Goal: Information Seeking & Learning: Learn about a topic

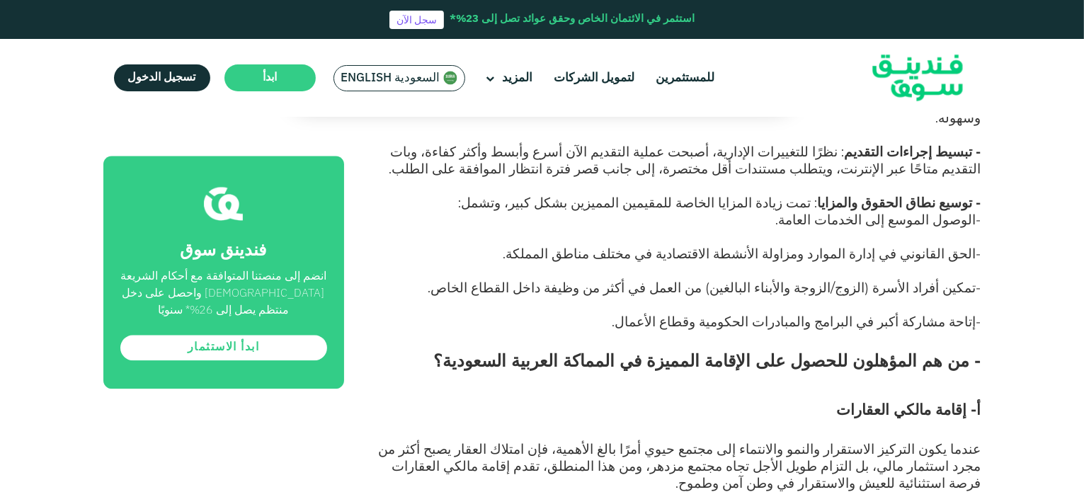
scroll to position [3752, 0]
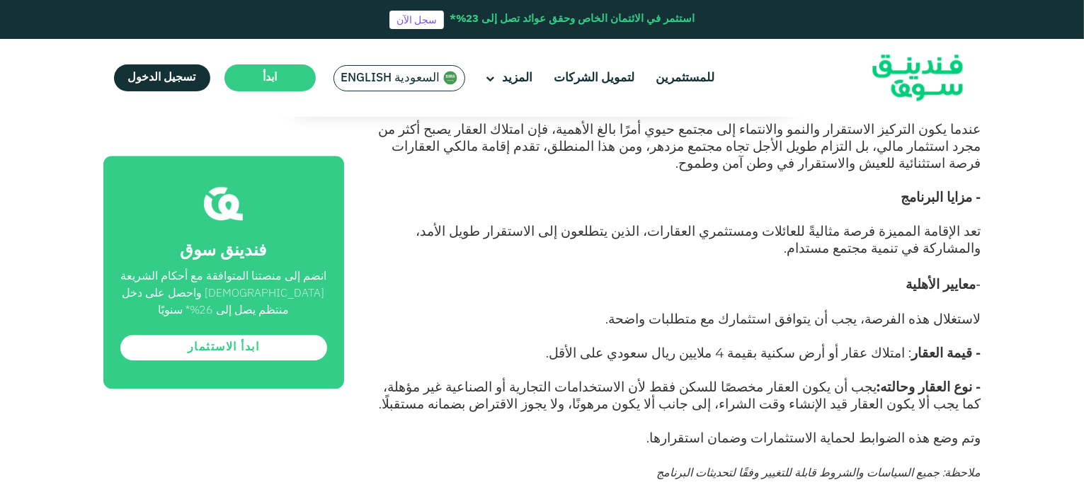
drag, startPoint x: 677, startPoint y: 203, endPoint x: 471, endPoint y: 252, distance: 211.7
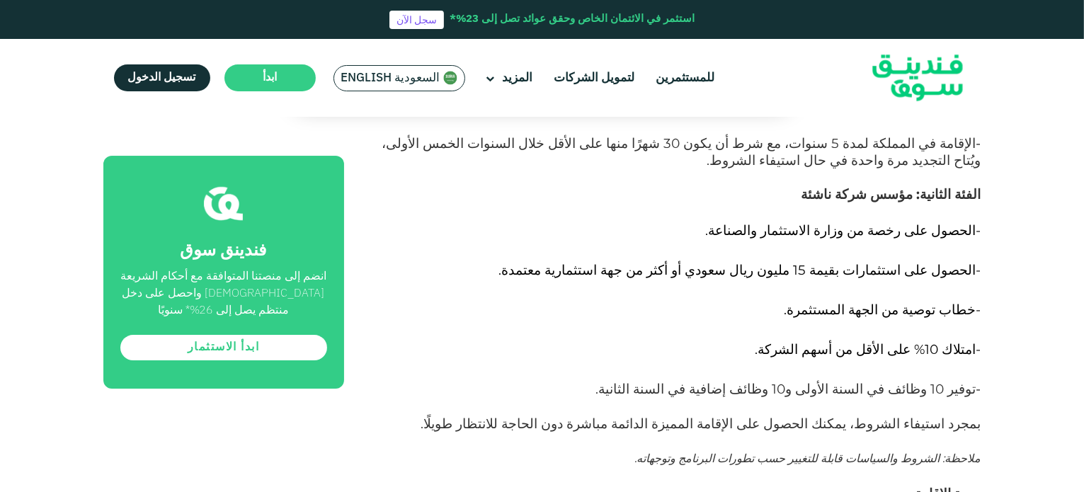
scroll to position [5026, 0]
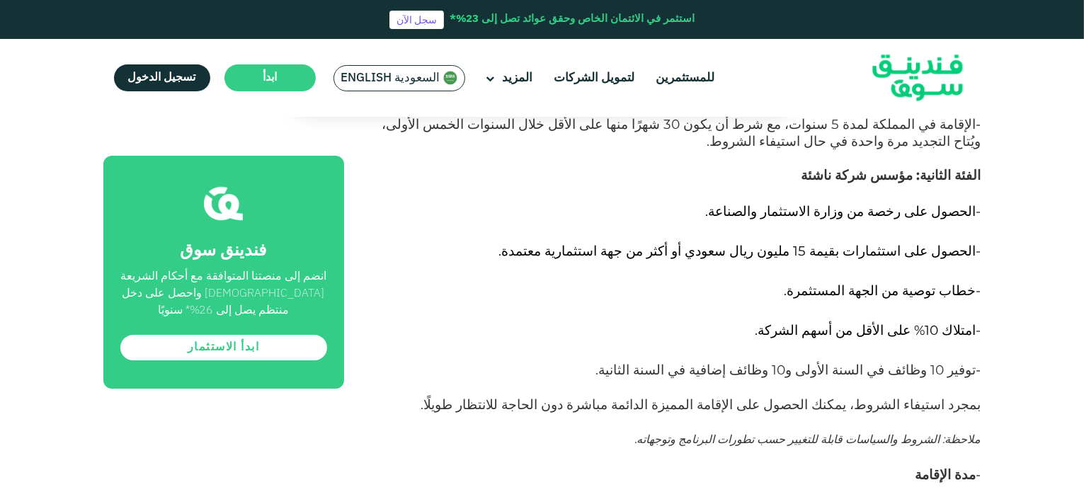
drag, startPoint x: 864, startPoint y: 183, endPoint x: 801, endPoint y: 241, distance: 85.7
click at [801, 241] on div "أُطلقت السعودية نظام الإقامة المميزة في عام ٢٠١٩، بهدف جذب الكفاءات المتميزة إل…" at bounding box center [678, 416] width 605 height 9374
drag, startPoint x: 926, startPoint y: 337, endPoint x: 747, endPoint y: 339, distance: 179.1
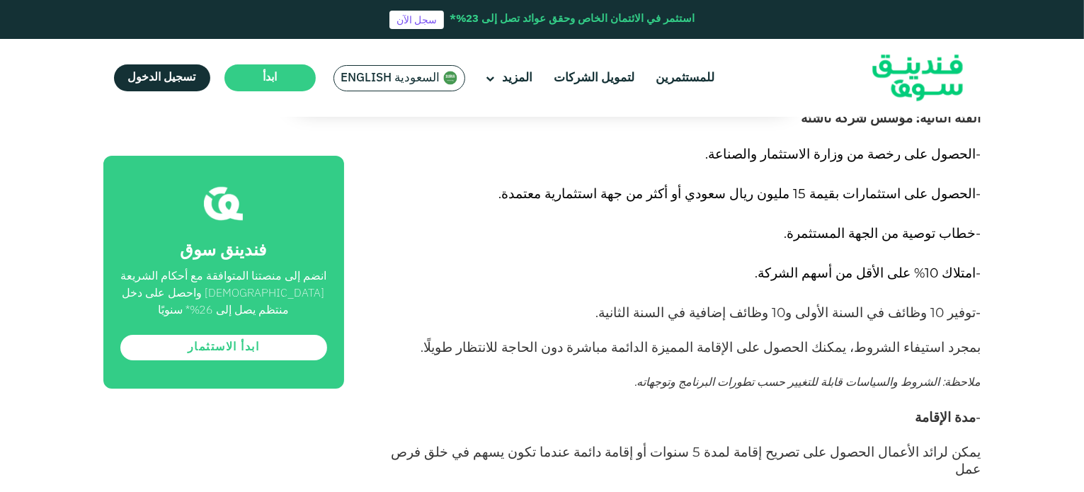
scroll to position [5168, 0]
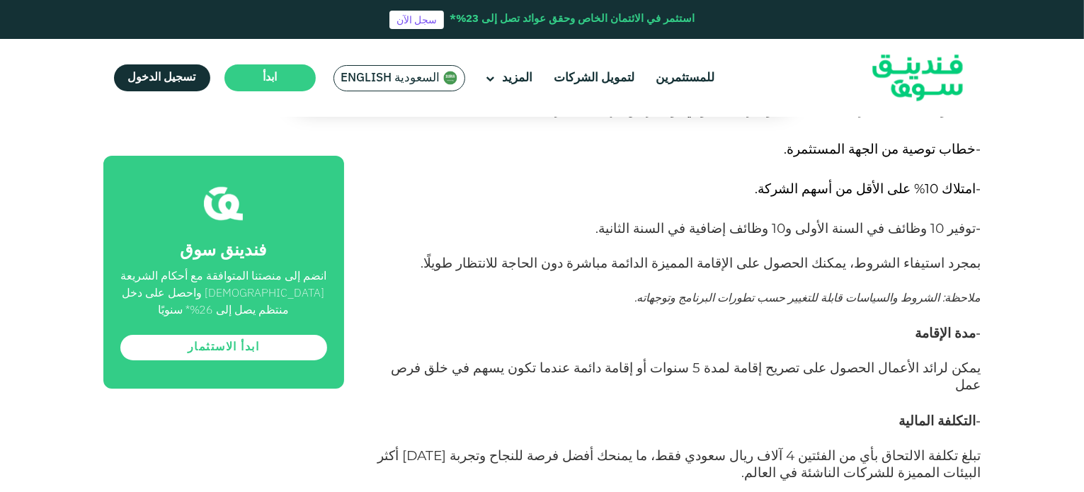
drag, startPoint x: 912, startPoint y: 263, endPoint x: 725, endPoint y: 280, distance: 187.6
drag, startPoint x: 971, startPoint y: 316, endPoint x: 694, endPoint y: 316, distance: 277.5
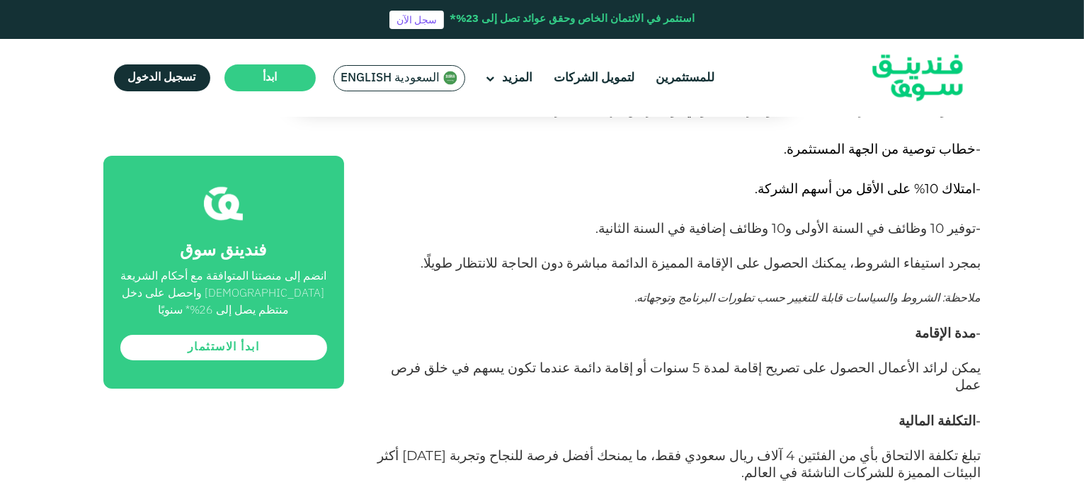
scroll to position [5238, 0]
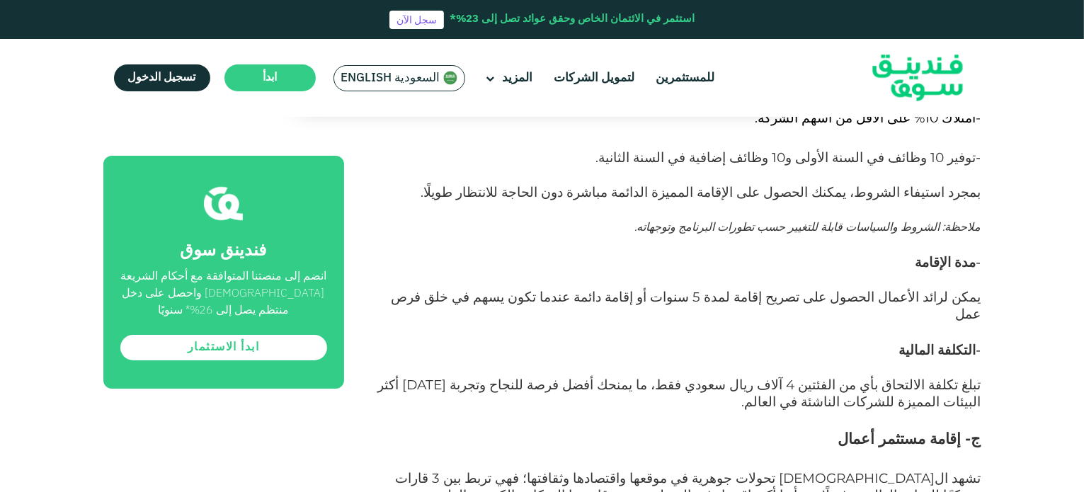
drag, startPoint x: 927, startPoint y: 359, endPoint x: 597, endPoint y: 352, distance: 329.9
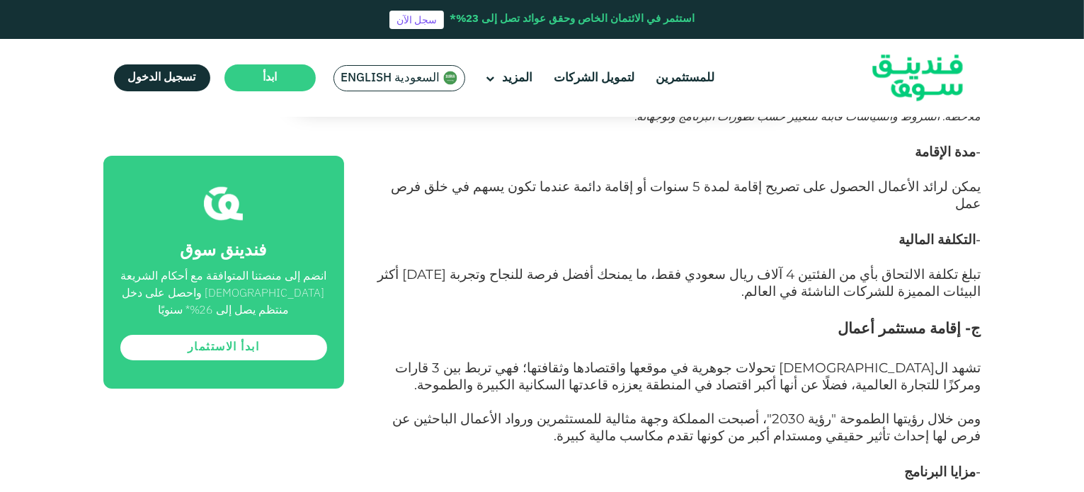
scroll to position [5380, 0]
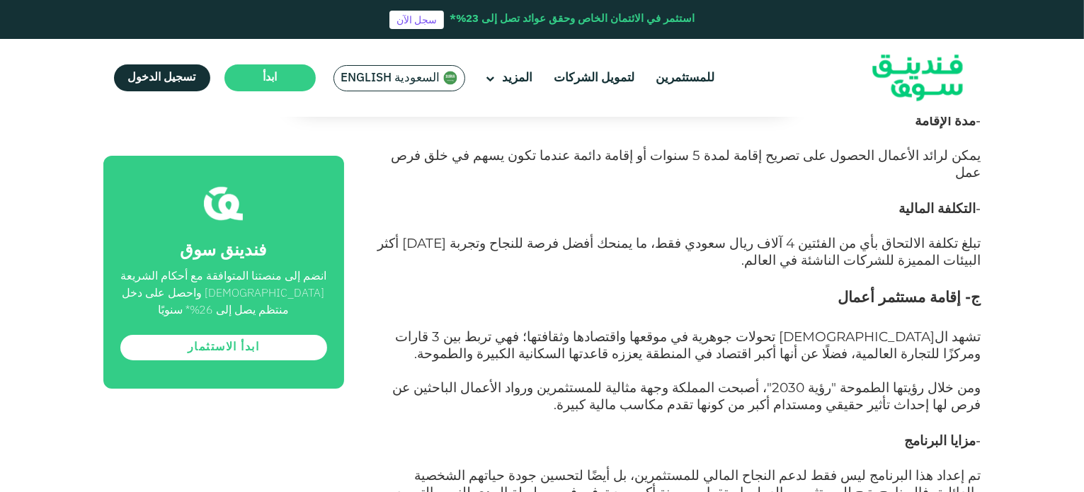
drag, startPoint x: 954, startPoint y: 309, endPoint x: 733, endPoint y: 307, distance: 220.2
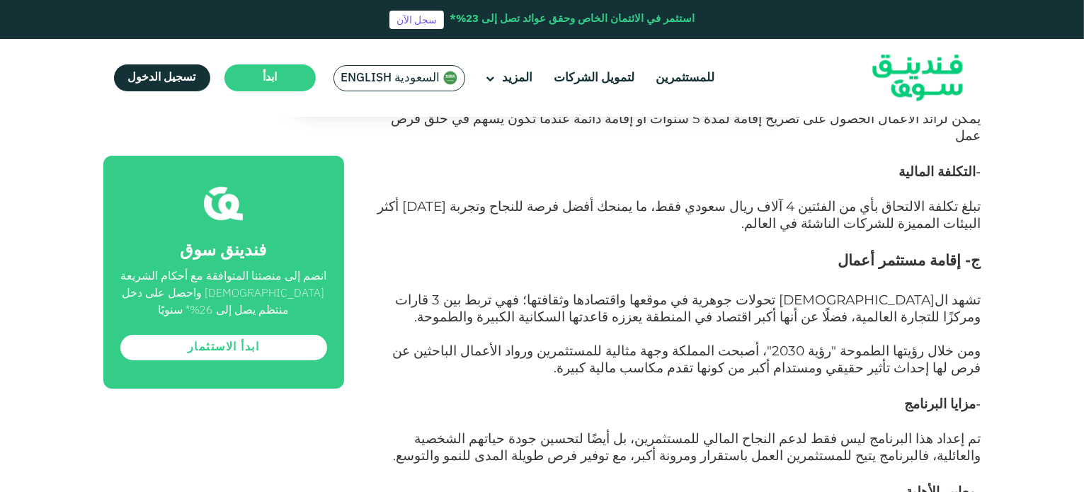
scroll to position [5451, 0]
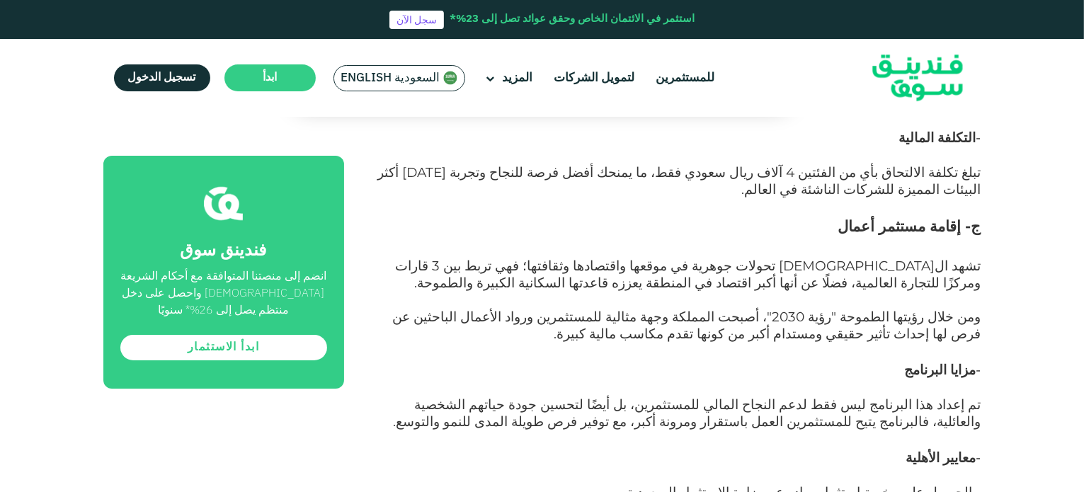
drag, startPoint x: 978, startPoint y: 294, endPoint x: 636, endPoint y: 300, distance: 342.0
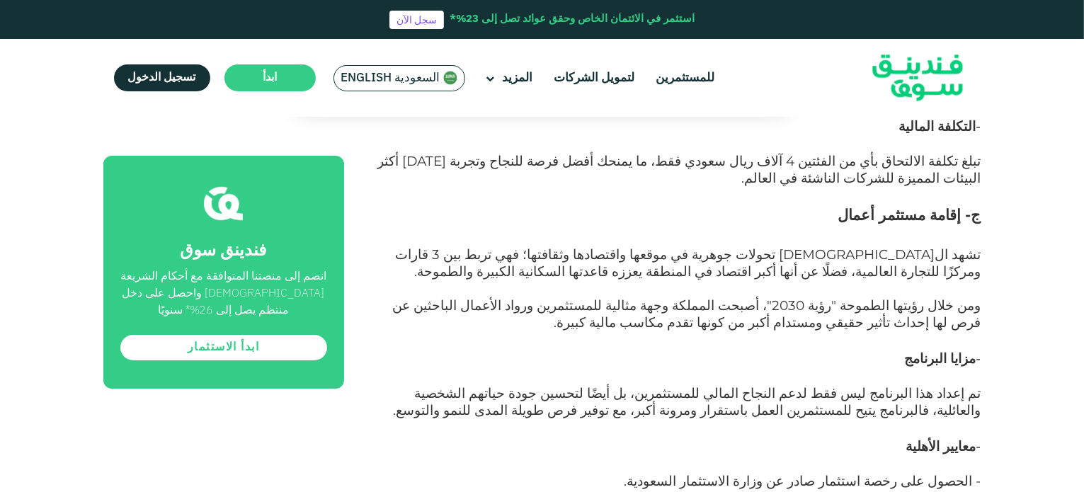
scroll to position [5380, 0]
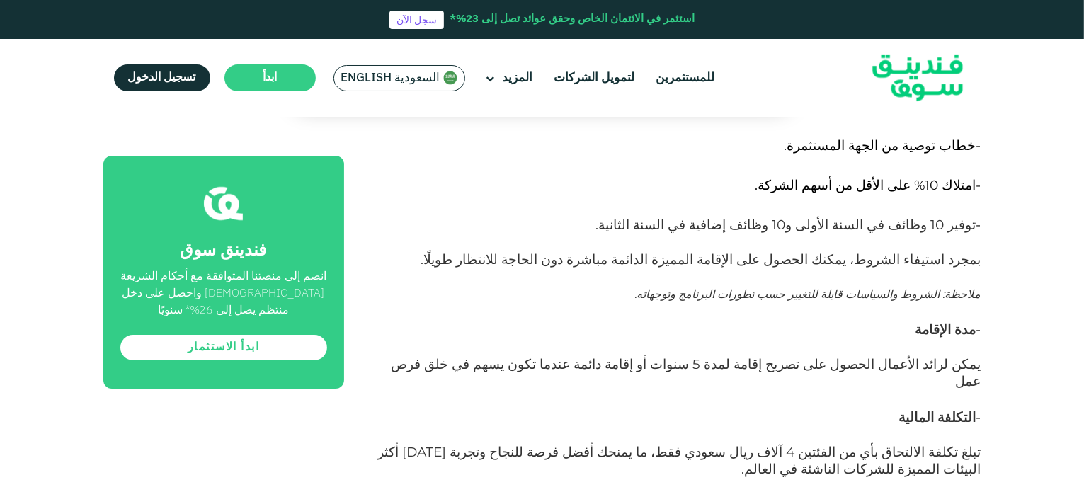
scroll to position [5168, 0]
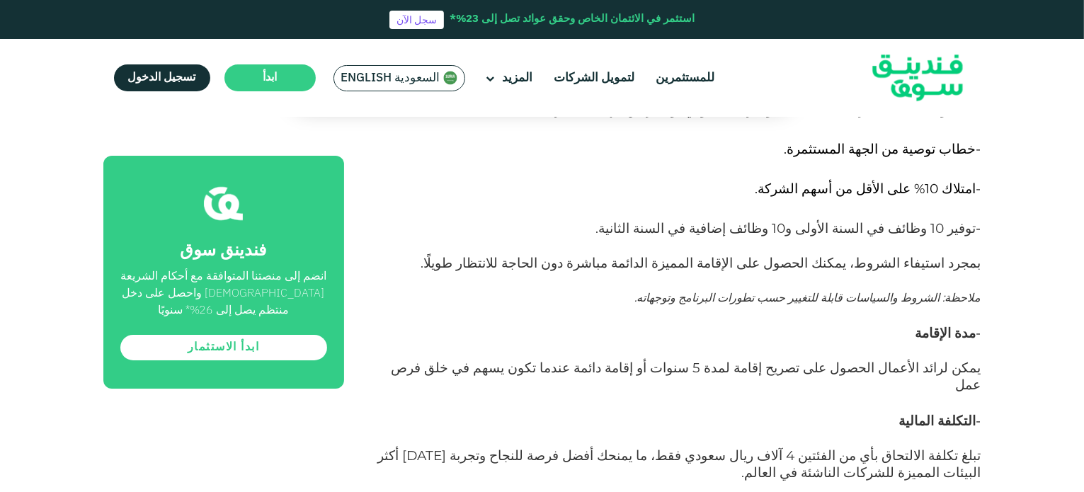
drag, startPoint x: 847, startPoint y: 390, endPoint x: 1037, endPoint y: 314, distance: 204.9
click at [1037, 314] on div "الصفحة الرئيسية المدونة الاستثمار" at bounding box center [542, 325] width 1084 height 10731
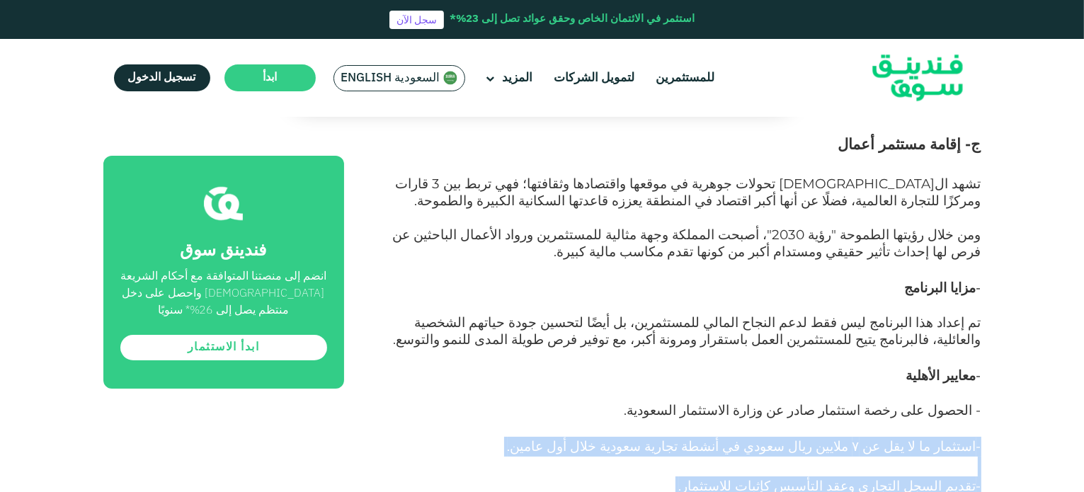
scroll to position [5380, 0]
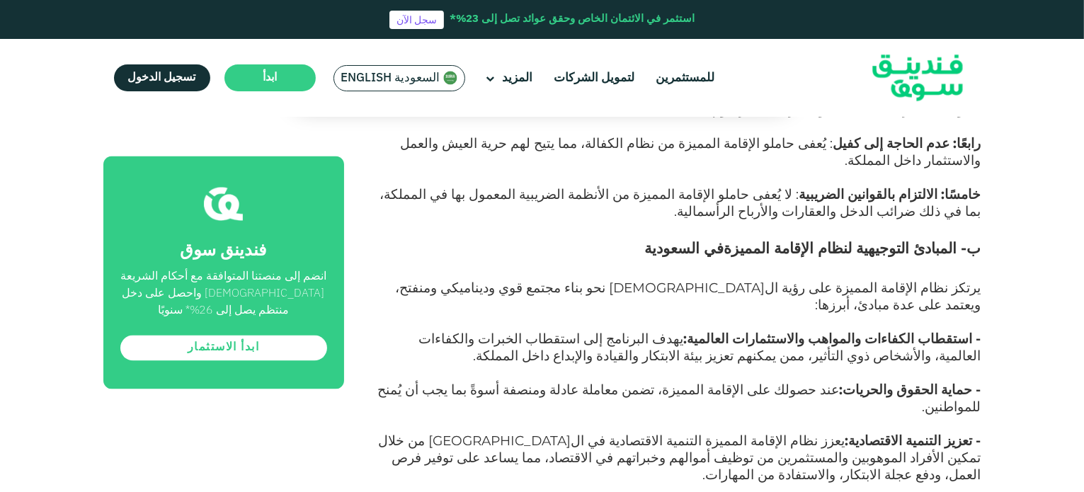
scroll to position [2619, 0]
